Goal: Task Accomplishment & Management: Manage account settings

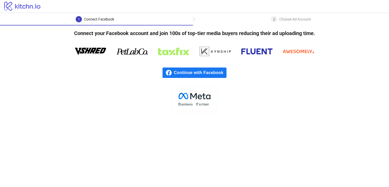
click at [218, 71] on span "Continue with Facebook" at bounding box center [200, 73] width 53 height 10
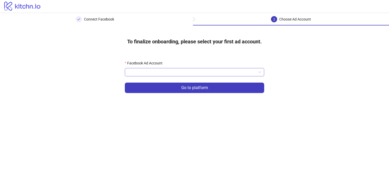
click at [227, 74] on input "Facebook Ad Account" at bounding box center [192, 72] width 128 height 8
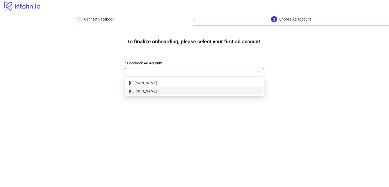
click at [217, 89] on div "Shaan Puri" at bounding box center [194, 91] width 131 height 6
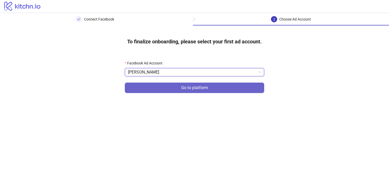
click at [217, 90] on button "Go to platform" at bounding box center [194, 88] width 139 height 10
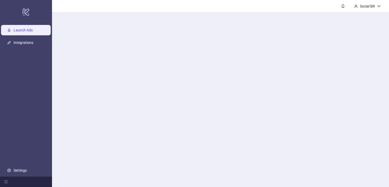
click at [210, 73] on main "Social BR" at bounding box center [220, 93] width 337 height 187
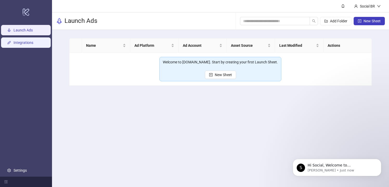
click at [24, 41] on link "Integrations" at bounding box center [24, 43] width 20 height 4
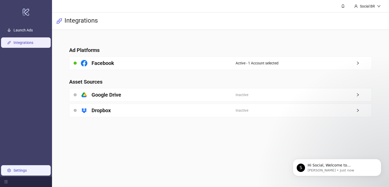
click at [15, 173] on link "Settings" at bounding box center [20, 170] width 13 height 4
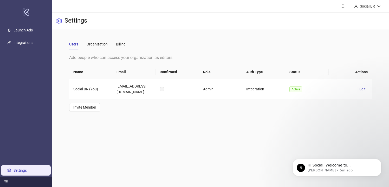
click at [6, 181] on icon "menu-fold" at bounding box center [6, 182] width 4 height 4
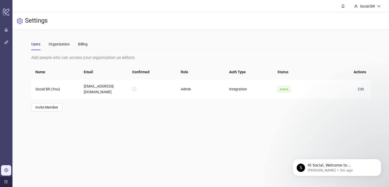
click at [6, 181] on icon "menu-unfold" at bounding box center [6, 182] width 4 height 4
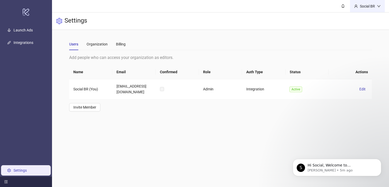
click at [378, 3] on div "Social BR" at bounding box center [367, 6] width 35 height 12
click at [124, 48] on div "Billing" at bounding box center [121, 44] width 10 height 12
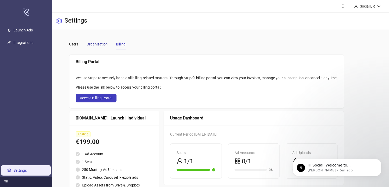
click at [102, 42] on div "Organization" at bounding box center [97, 44] width 21 height 6
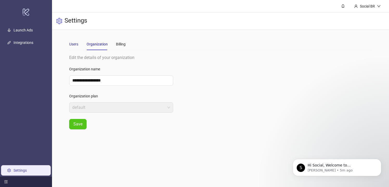
click at [74, 47] on div "Users" at bounding box center [73, 44] width 9 height 6
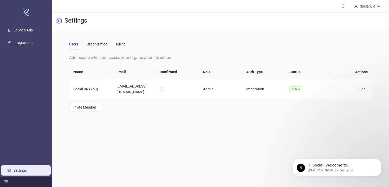
click at [6, 180] on icon "menu-fold" at bounding box center [6, 182] width 4 height 4
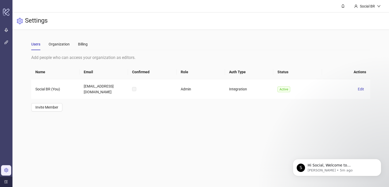
click at [6, 180] on icon "menu-unfold" at bounding box center [6, 182] width 4 height 4
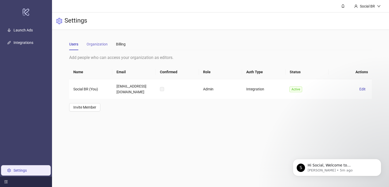
click at [102, 41] on div "Organization" at bounding box center [97, 44] width 21 height 12
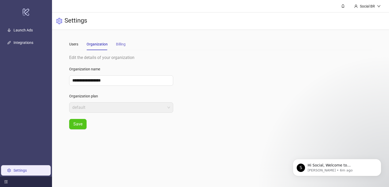
click at [119, 47] on div "Billing" at bounding box center [121, 44] width 10 height 12
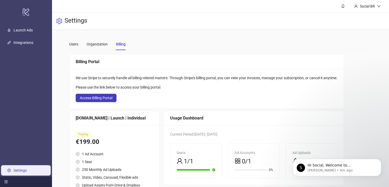
click at [8, 179] on div at bounding box center [26, 182] width 52 height 10
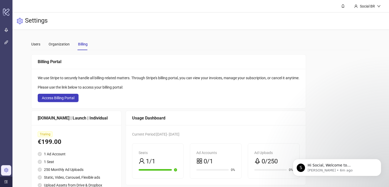
click at [8, 179] on div at bounding box center [6, 182] width 12 height 10
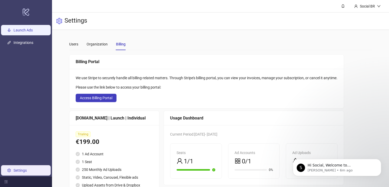
click at [33, 32] on link "Launch Ads" at bounding box center [23, 30] width 19 height 4
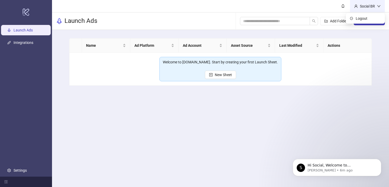
click at [361, 8] on div "Social BR" at bounding box center [367, 6] width 19 height 6
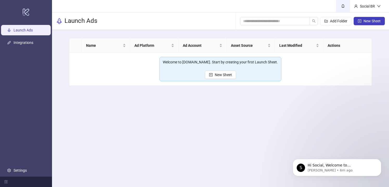
click at [344, 5] on icon "bell" at bounding box center [343, 6] width 4 height 4
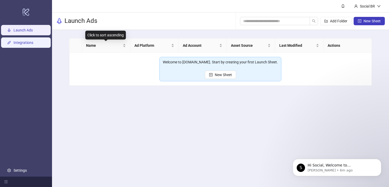
click at [31, 42] on link "Integrations" at bounding box center [24, 43] width 20 height 4
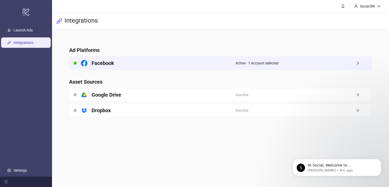
click at [178, 59] on div "Facebook" at bounding box center [152, 63] width 166 height 13
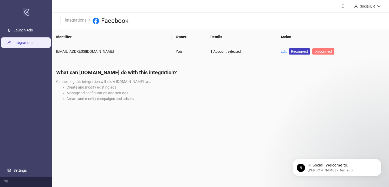
click at [320, 50] on span "Disconnect" at bounding box center [323, 51] width 18 height 4
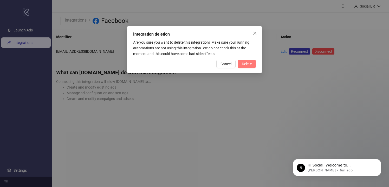
click at [243, 65] on span "Delete" at bounding box center [247, 64] width 10 height 4
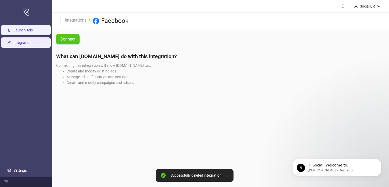
click at [33, 30] on link "Launch Ads" at bounding box center [23, 30] width 19 height 4
